Goal: Task Accomplishment & Management: Use online tool/utility

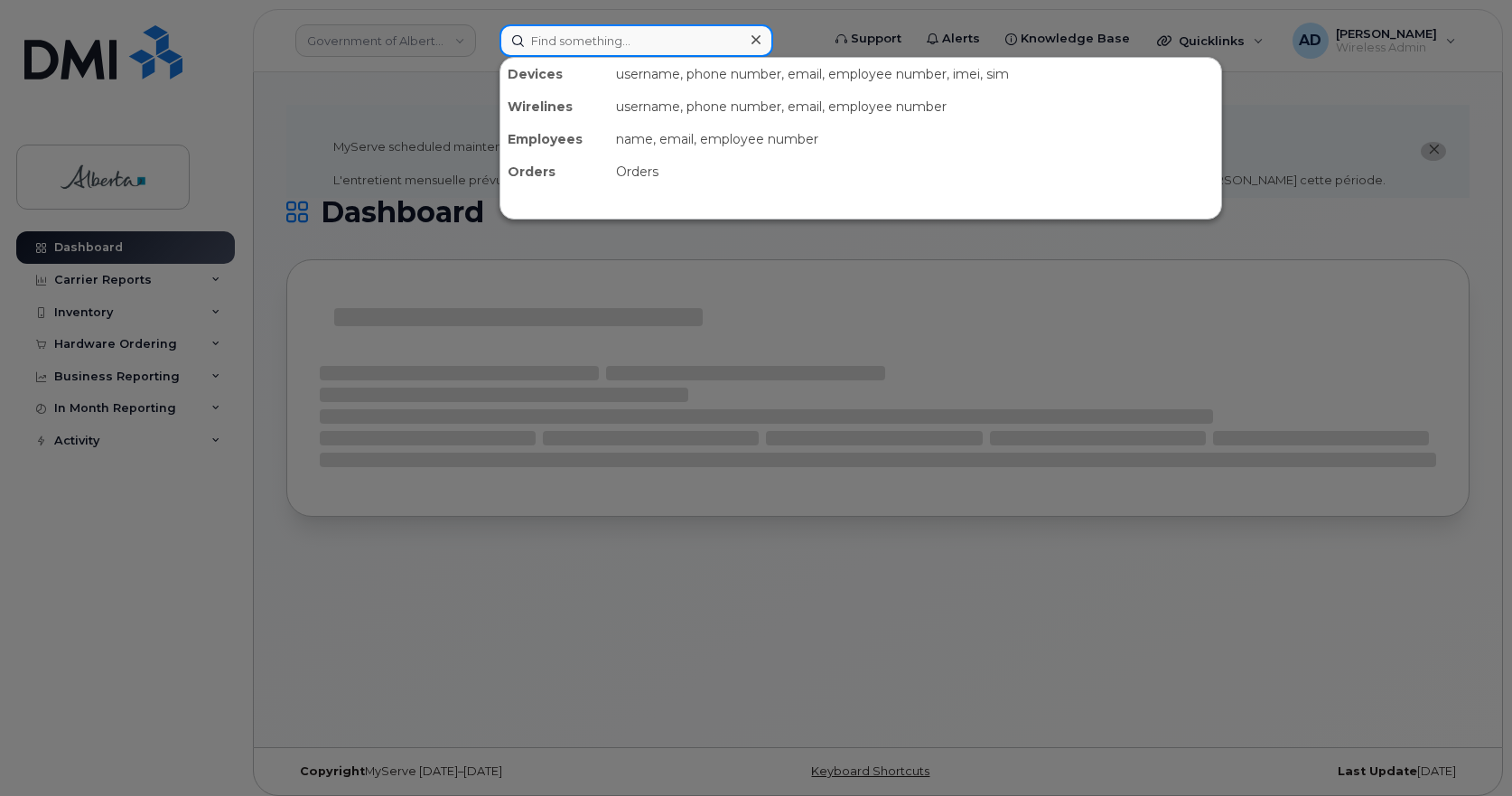
paste input "Andrew Lutz"
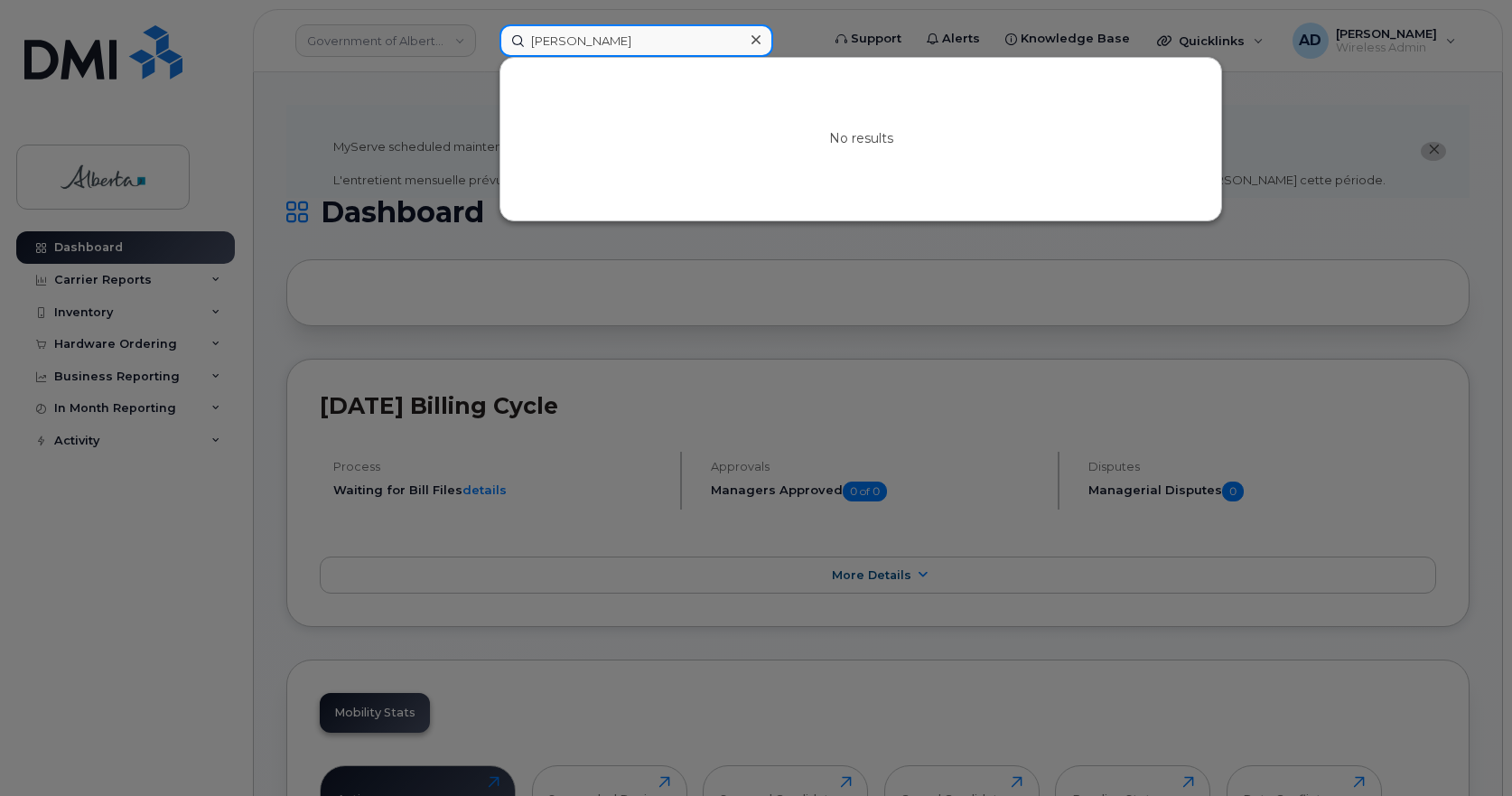
drag, startPoint x: 635, startPoint y: 53, endPoint x: -351, endPoint y: 99, distance: 987.1
paste input "jla Kevac"
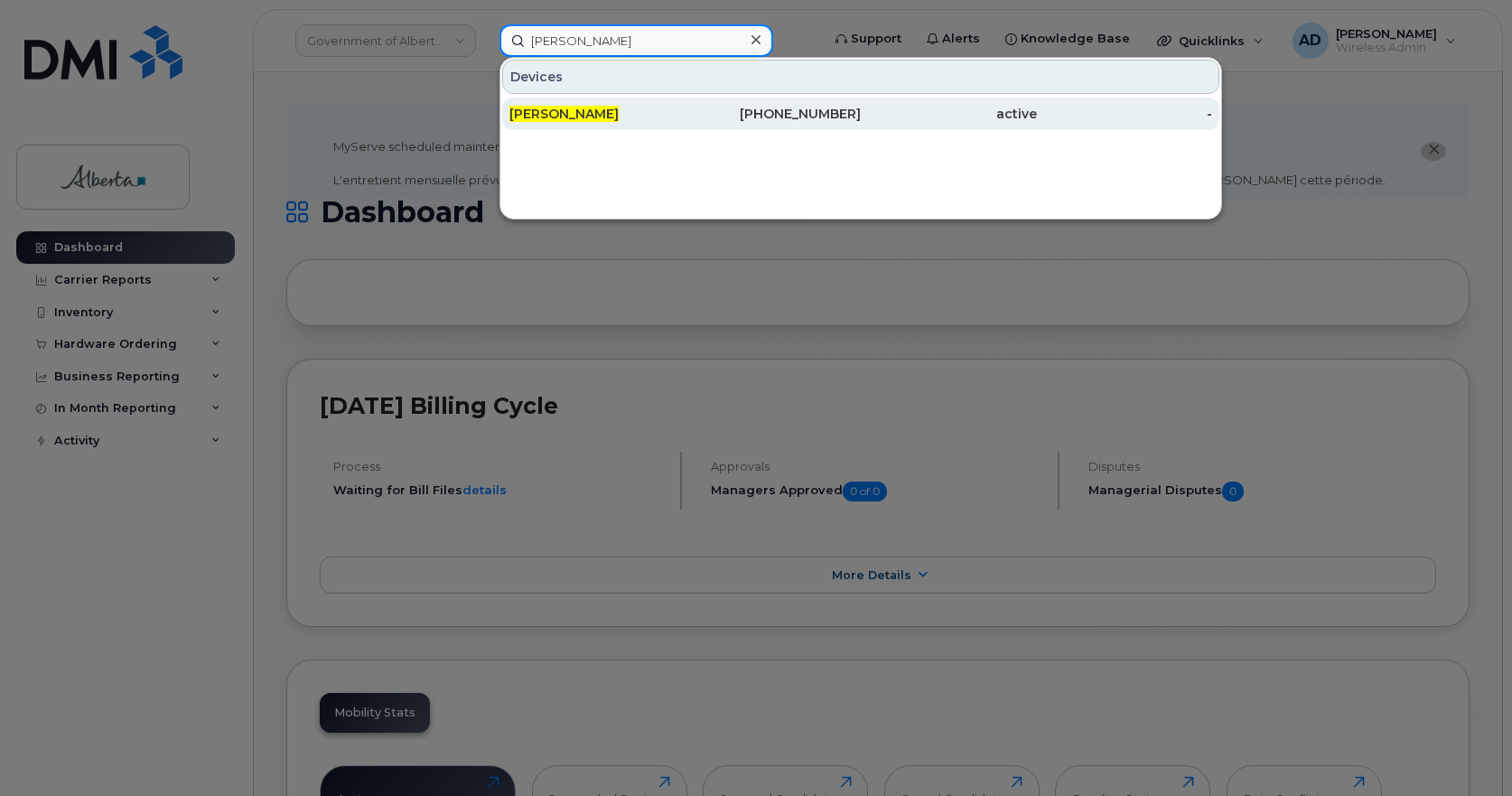
type input "[PERSON_NAME]"
click at [549, 115] on span "[PERSON_NAME]" at bounding box center [563, 113] width 110 height 16
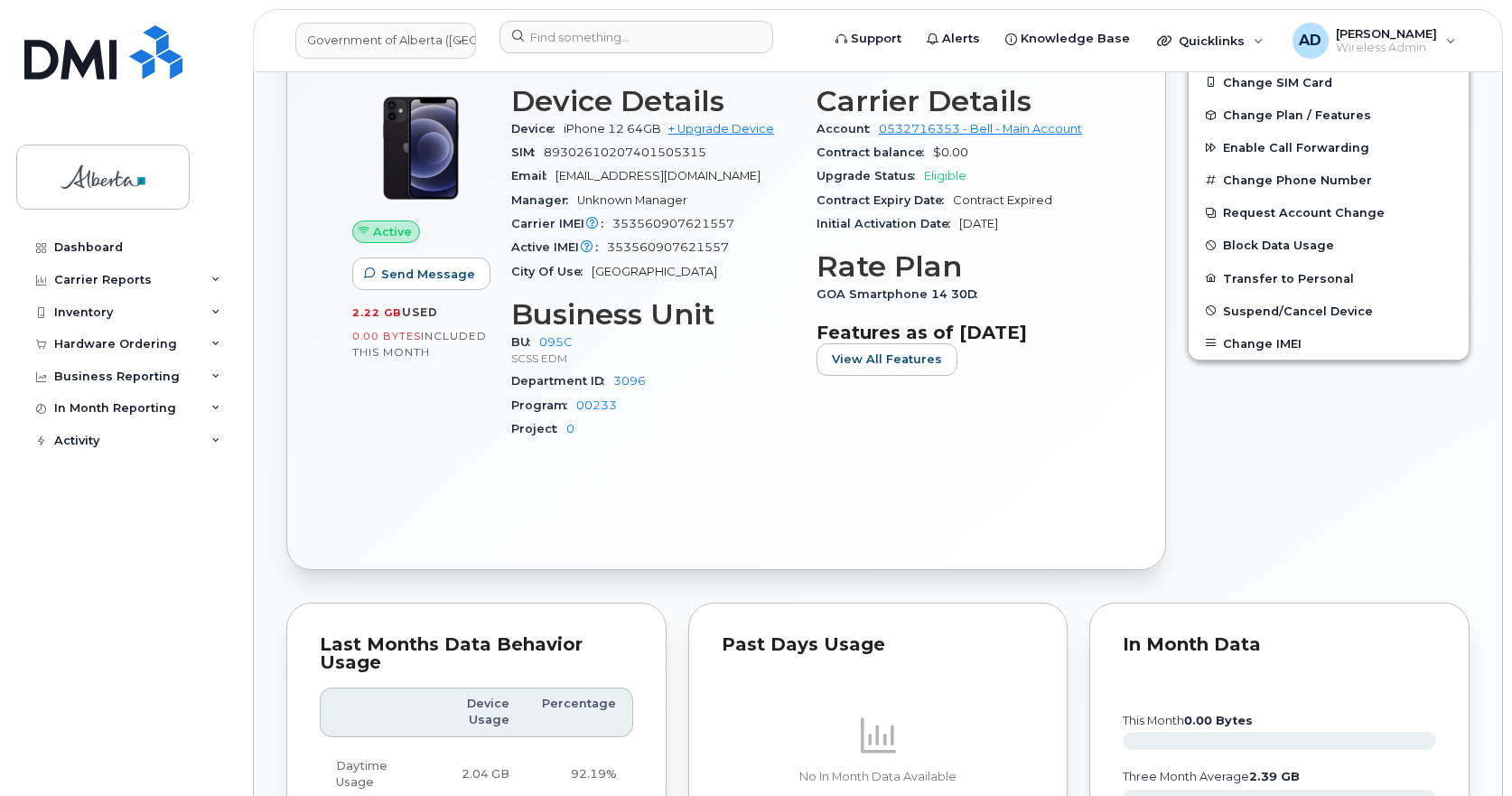
scroll to position [362, 0]
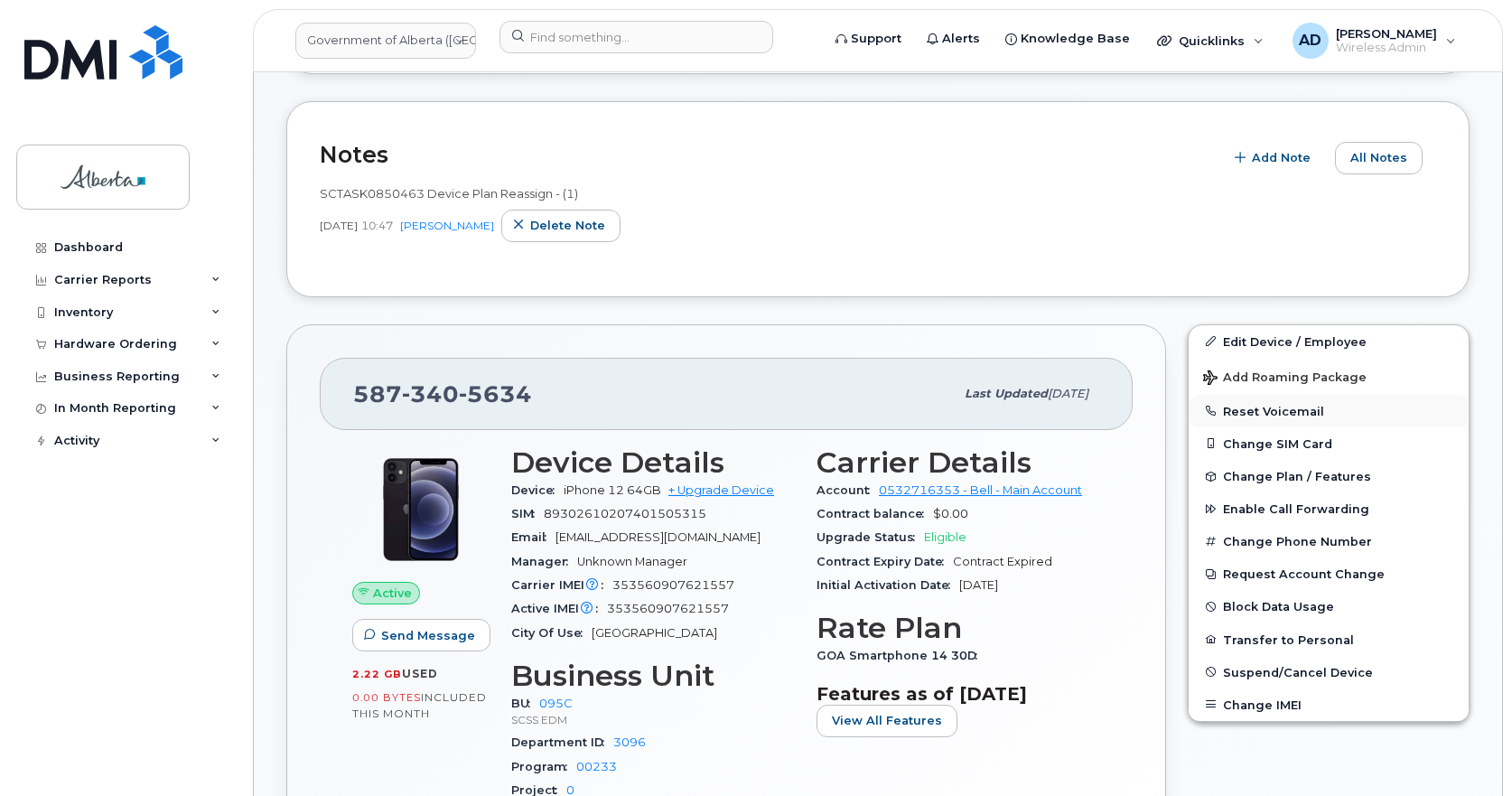
click at [1263, 415] on button "Reset Voicemail" at bounding box center [1329, 411] width 280 height 33
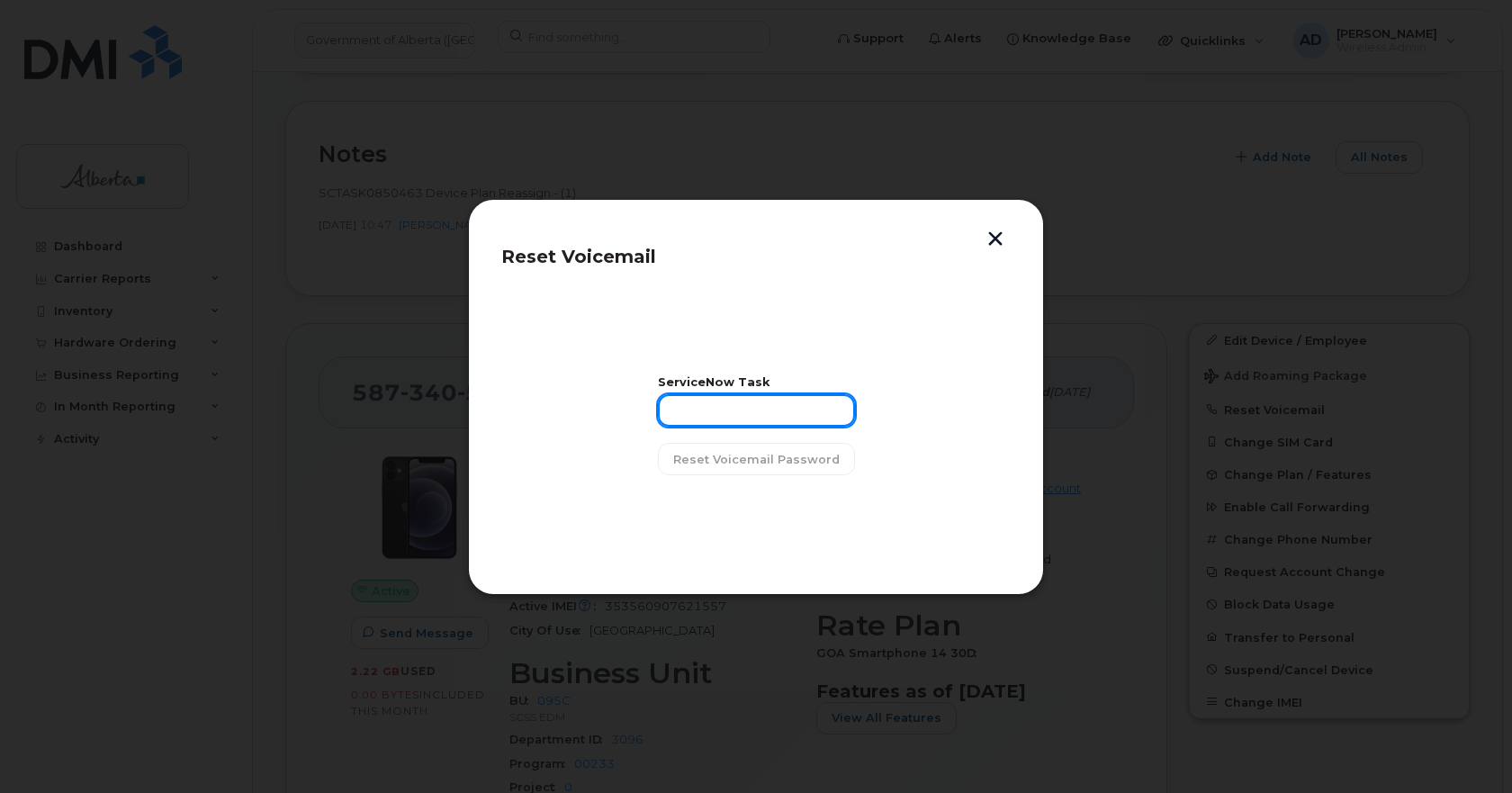
paste input "INC1171831"
type input "INC1171831"
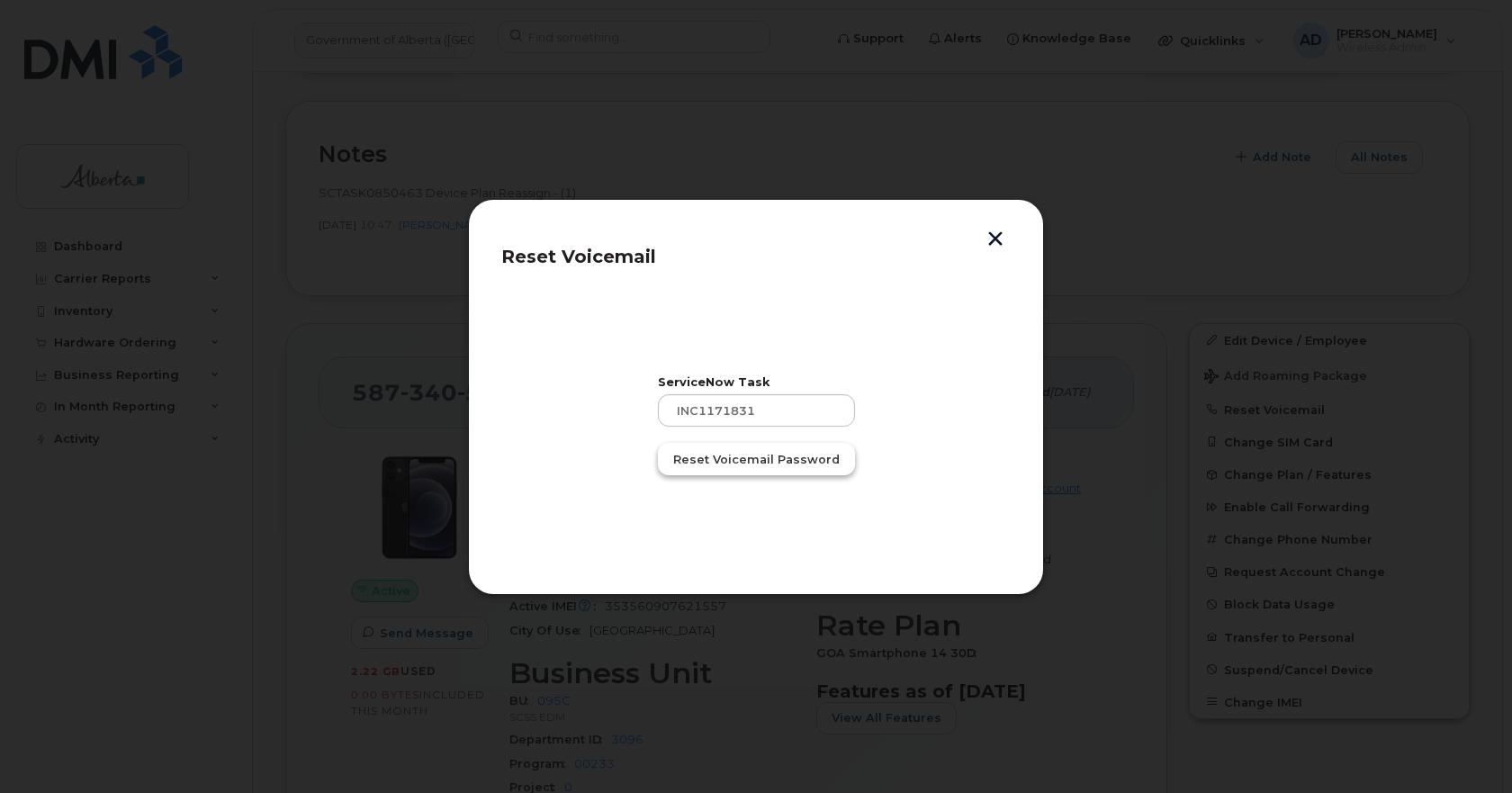
click at [727, 460] on span "Reset Voicemail Password" at bounding box center [756, 460] width 166 height 17
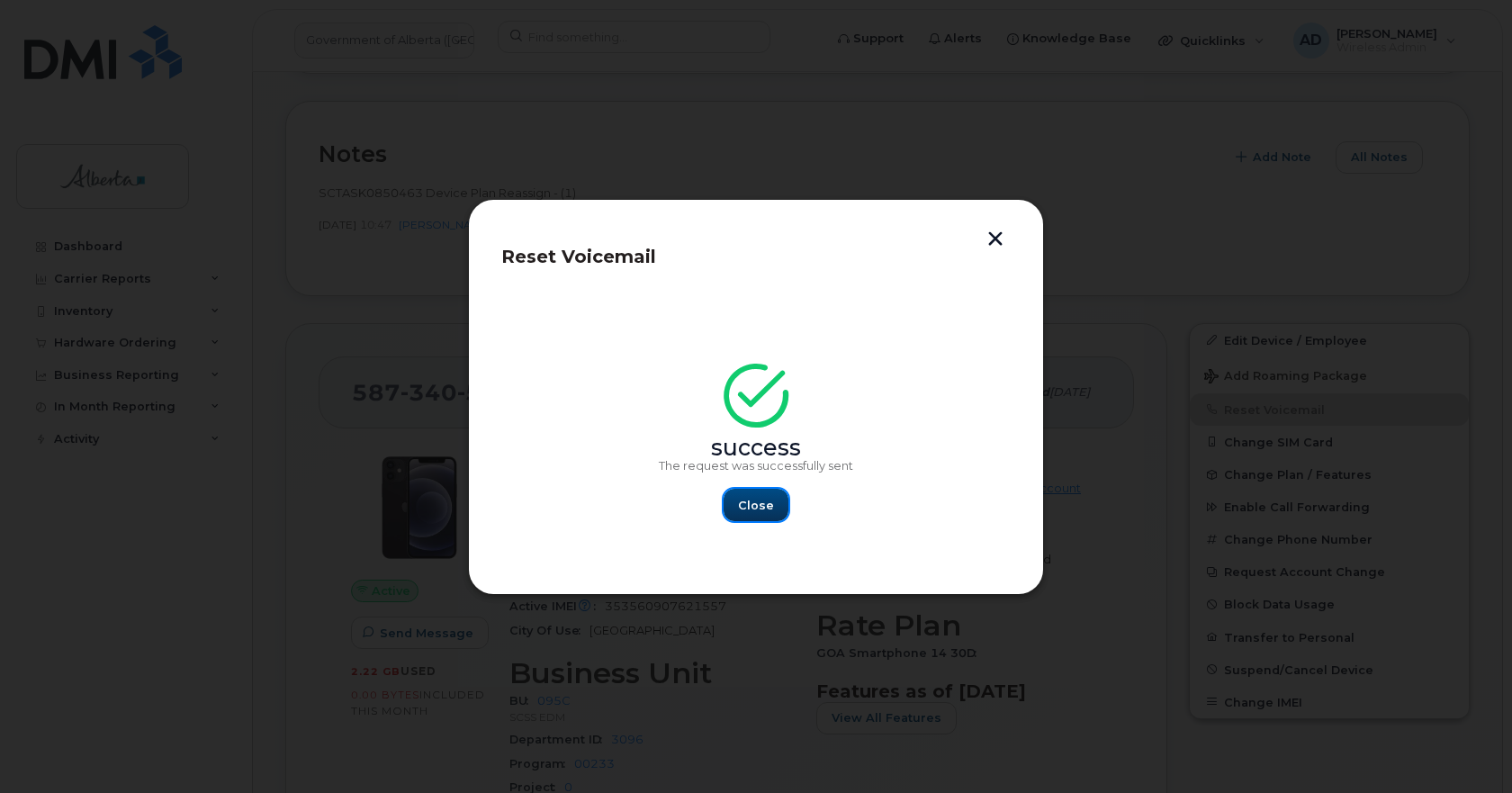
click at [756, 503] on span "Close" at bounding box center [756, 505] width 36 height 17
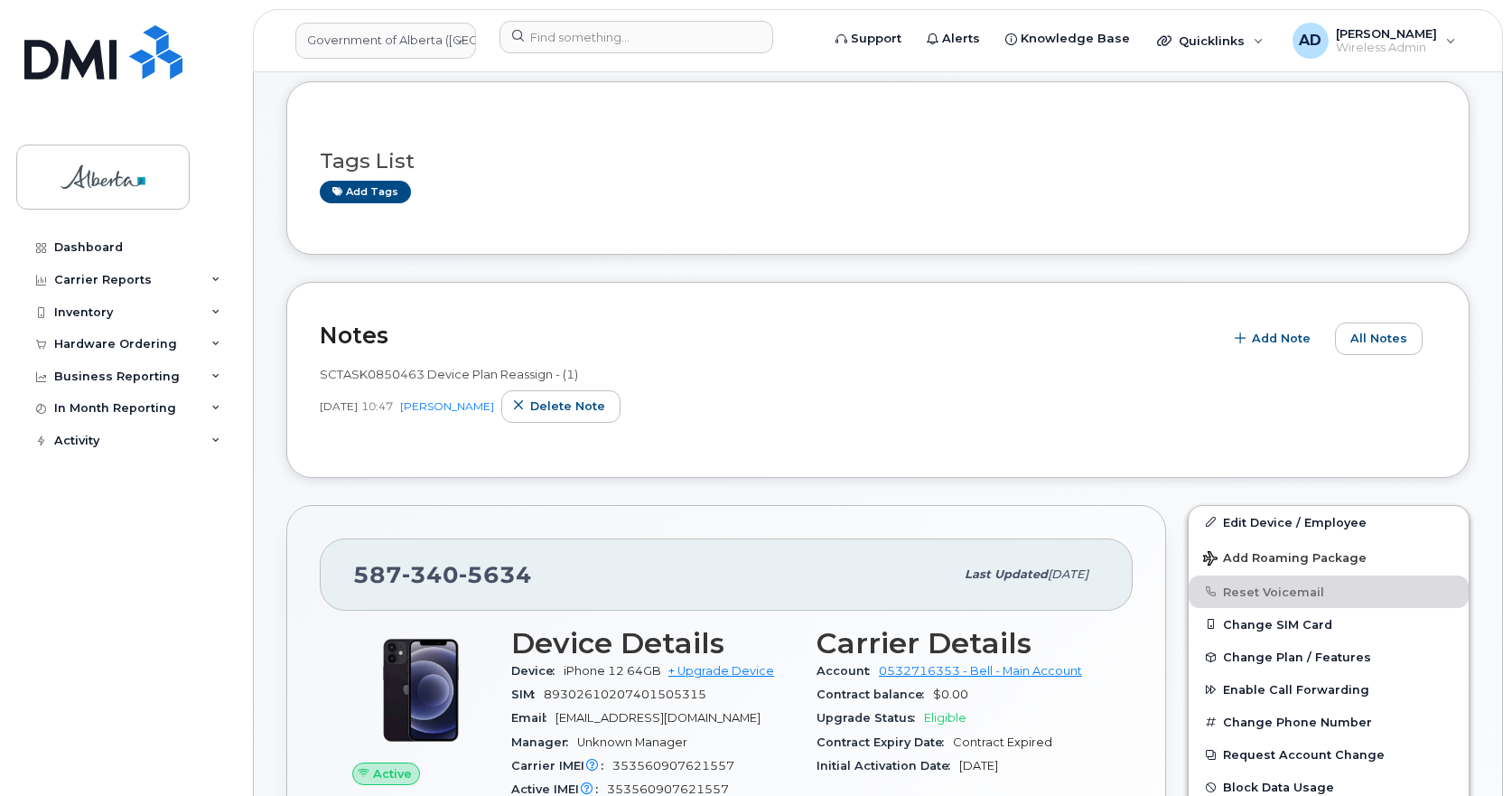
scroll to position [0, 0]
